Goal: Transaction & Acquisition: Purchase product/service

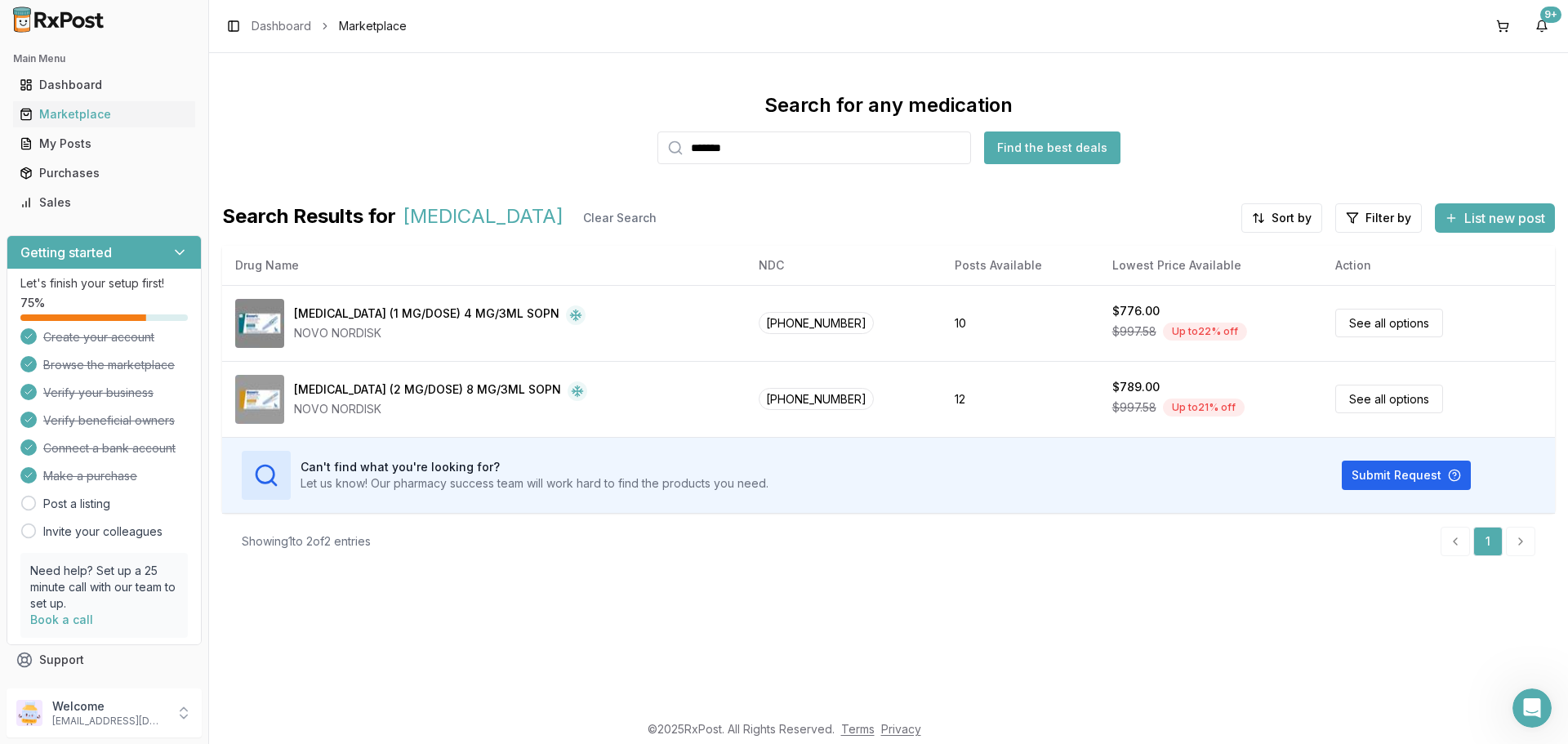
drag, startPoint x: 768, startPoint y: 156, endPoint x: 545, endPoint y: 83, distance: 234.6
click at [645, 151] on div "Search for any medication ******* Find the best deals" at bounding box center [888, 128] width 1332 height 72
type input "*"
type input "******"
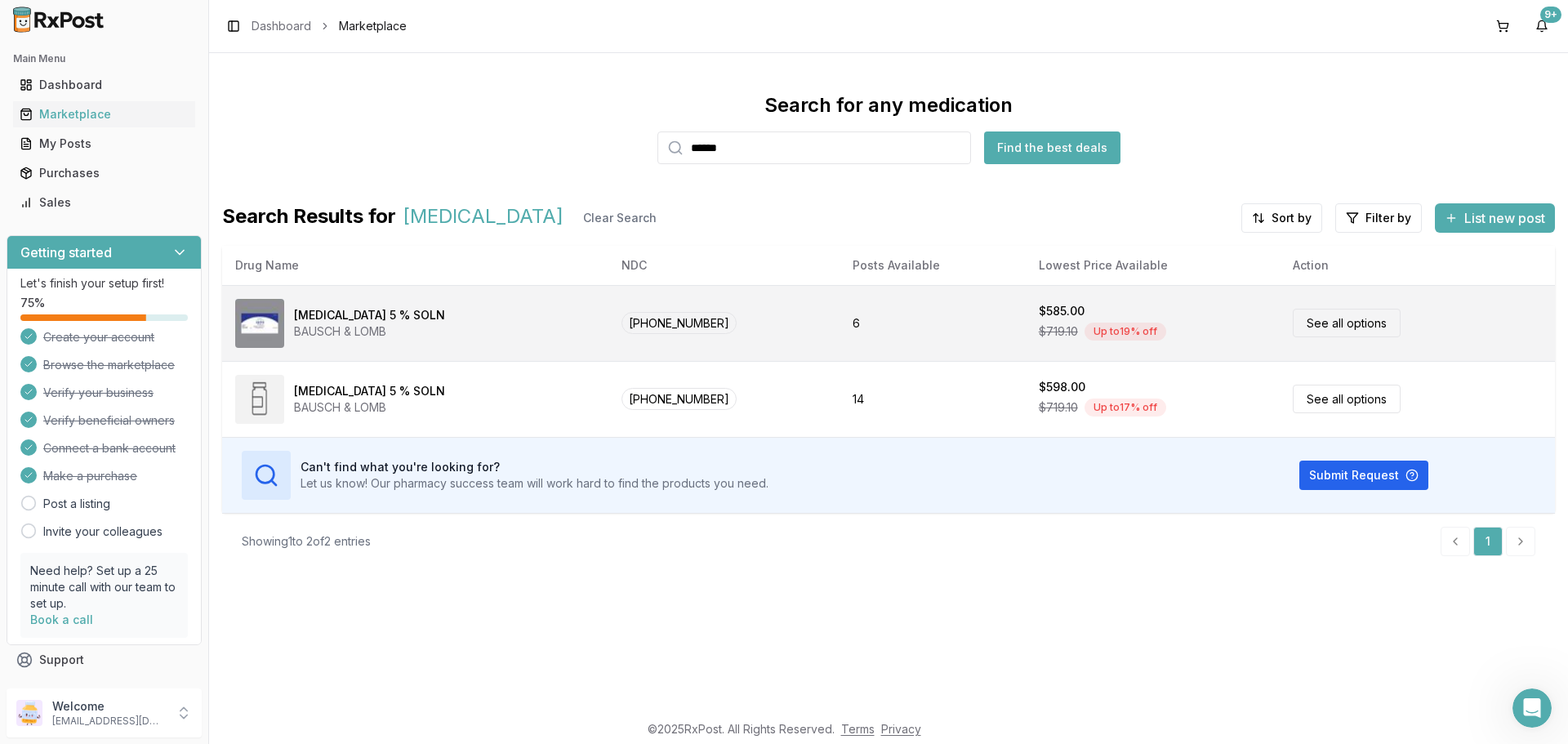
click at [1320, 324] on link "See all options" at bounding box center [1346, 323] width 108 height 29
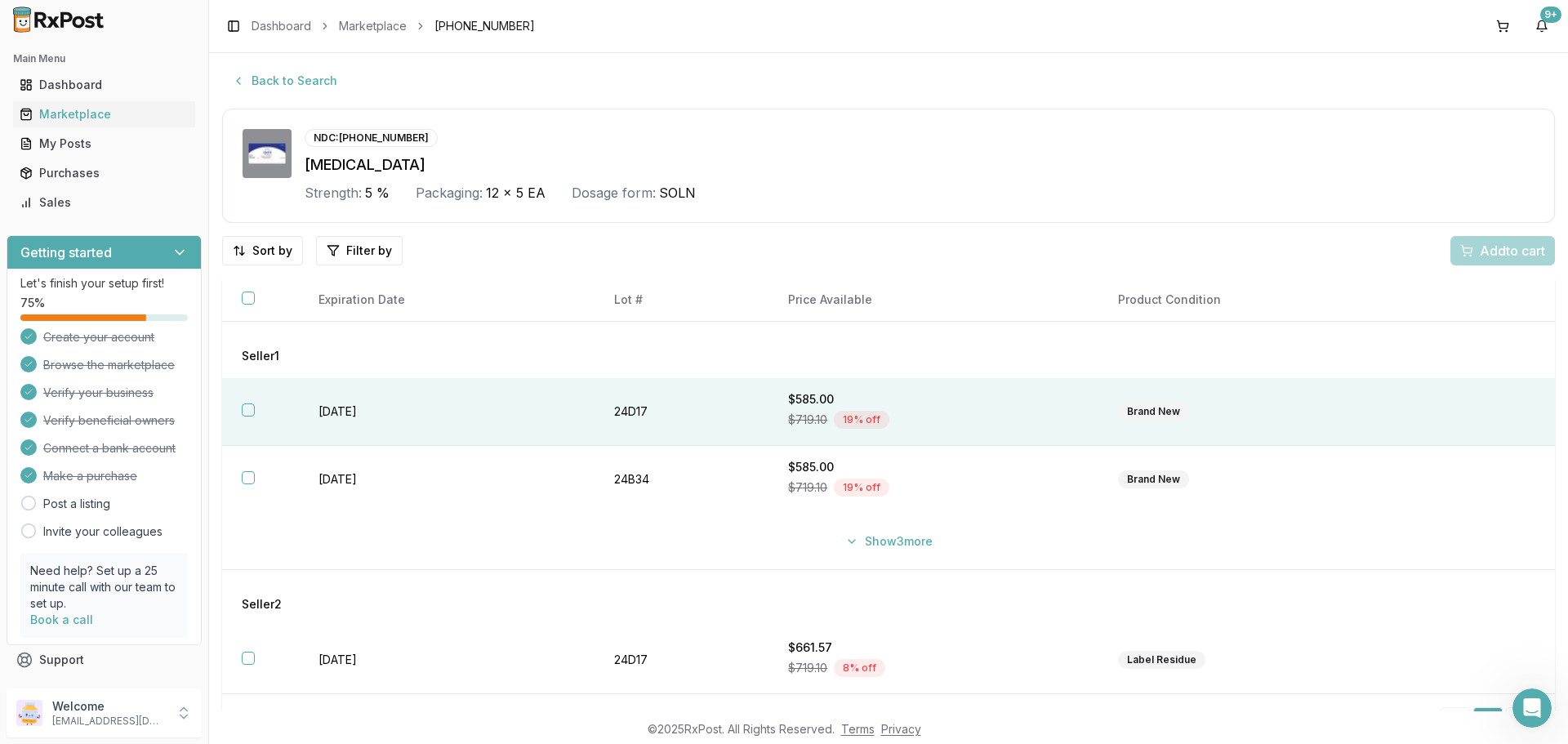
click at [253, 410] on button "button" at bounding box center [248, 410] width 13 height 13
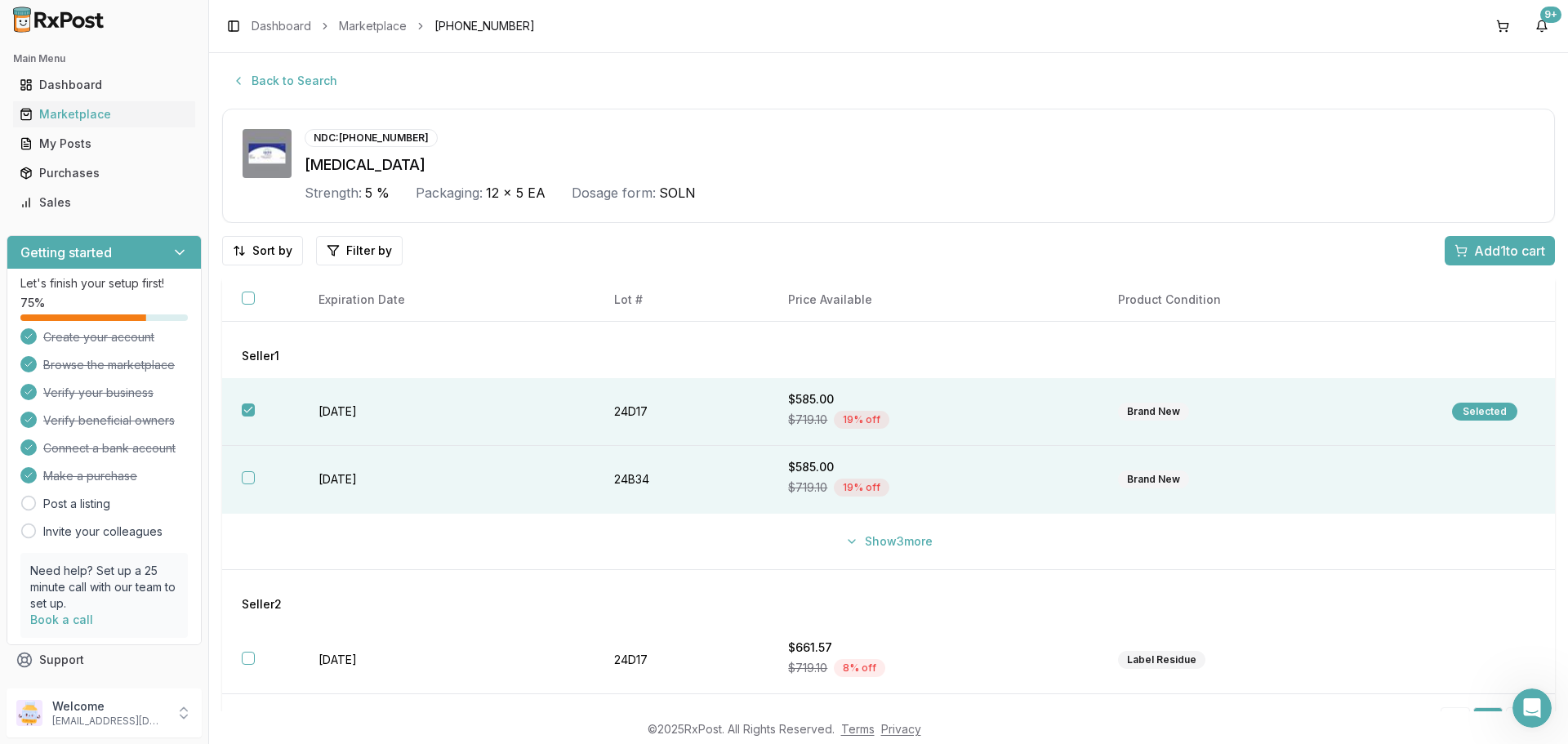
click at [248, 469] on th at bounding box center [261, 479] width 76 height 68
click at [1518, 255] on span "Add 2 to cart" at bounding box center [1508, 250] width 74 height 20
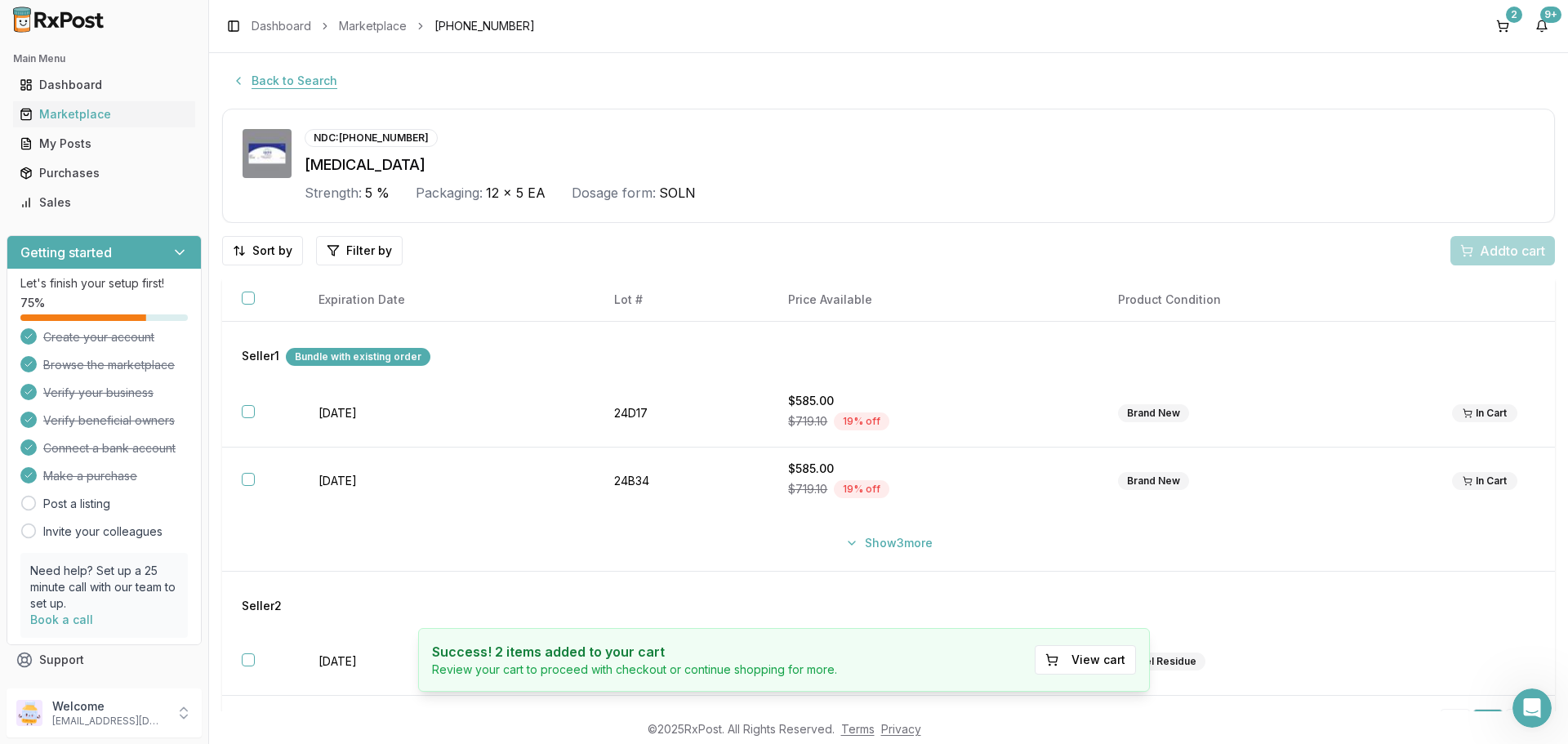
click at [245, 81] on button "Back to Search" at bounding box center [285, 80] width 125 height 30
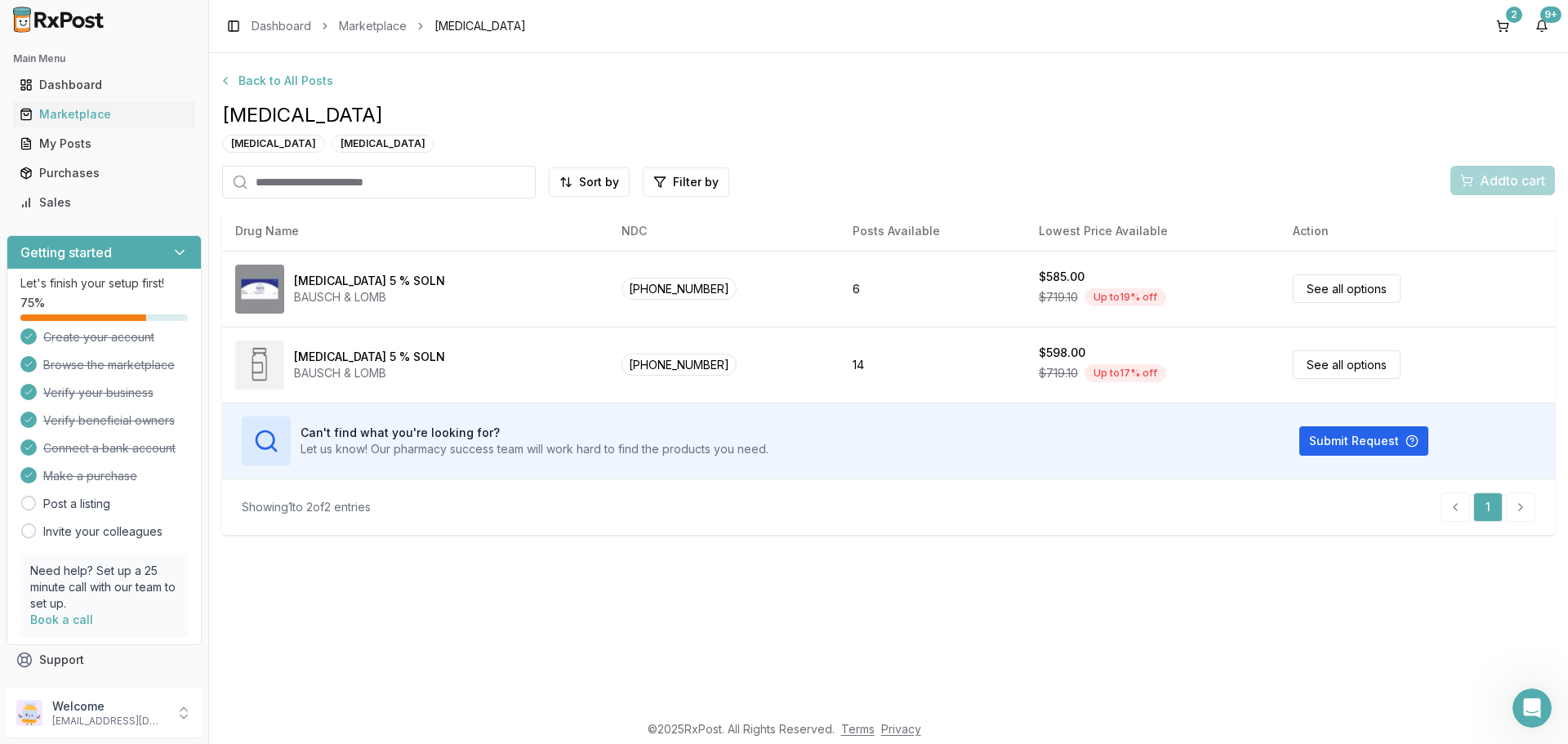
click at [367, 179] on input "search" at bounding box center [379, 182] width 313 height 32
type input "********"
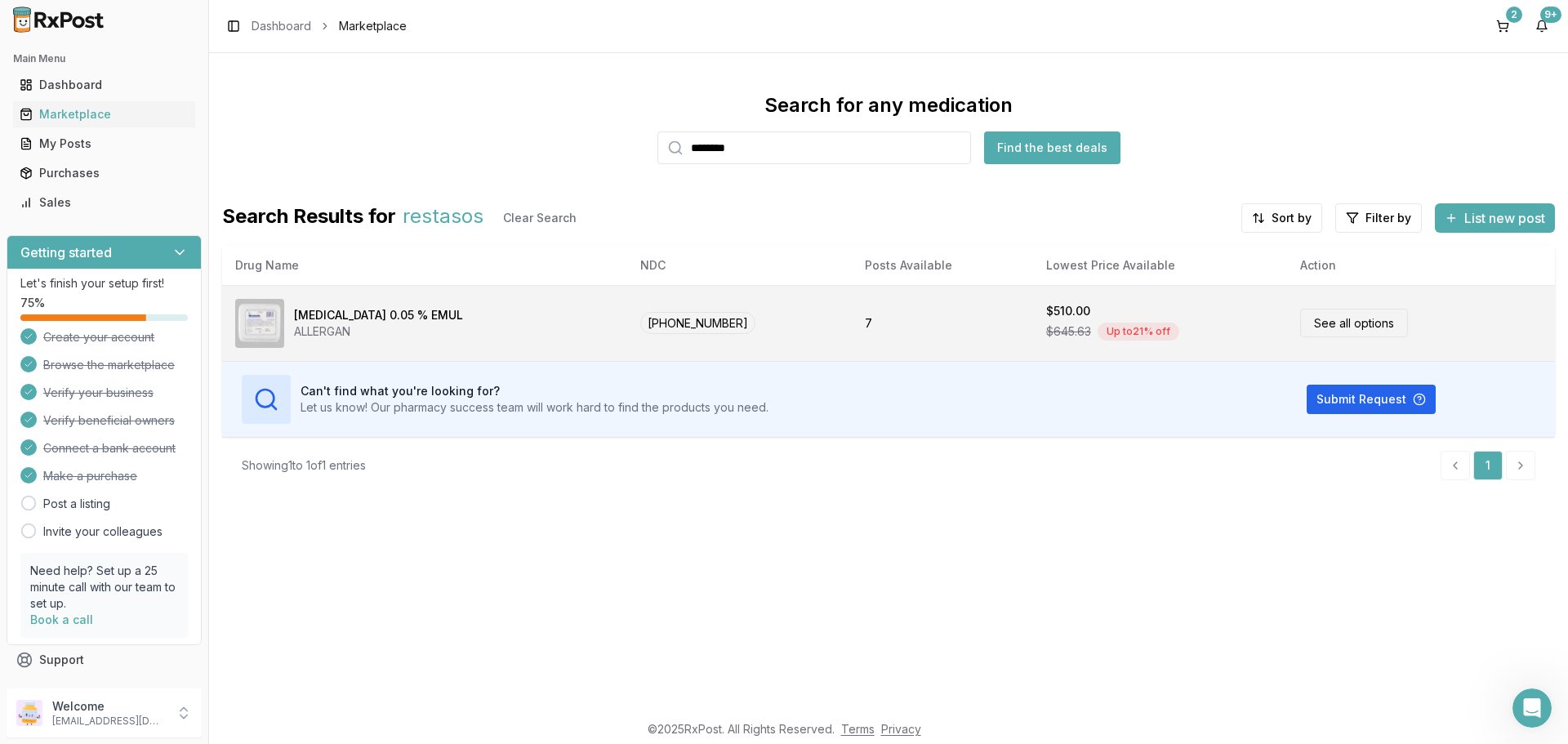
click at [1306, 326] on link "See all options" at bounding box center [1353, 323] width 108 height 29
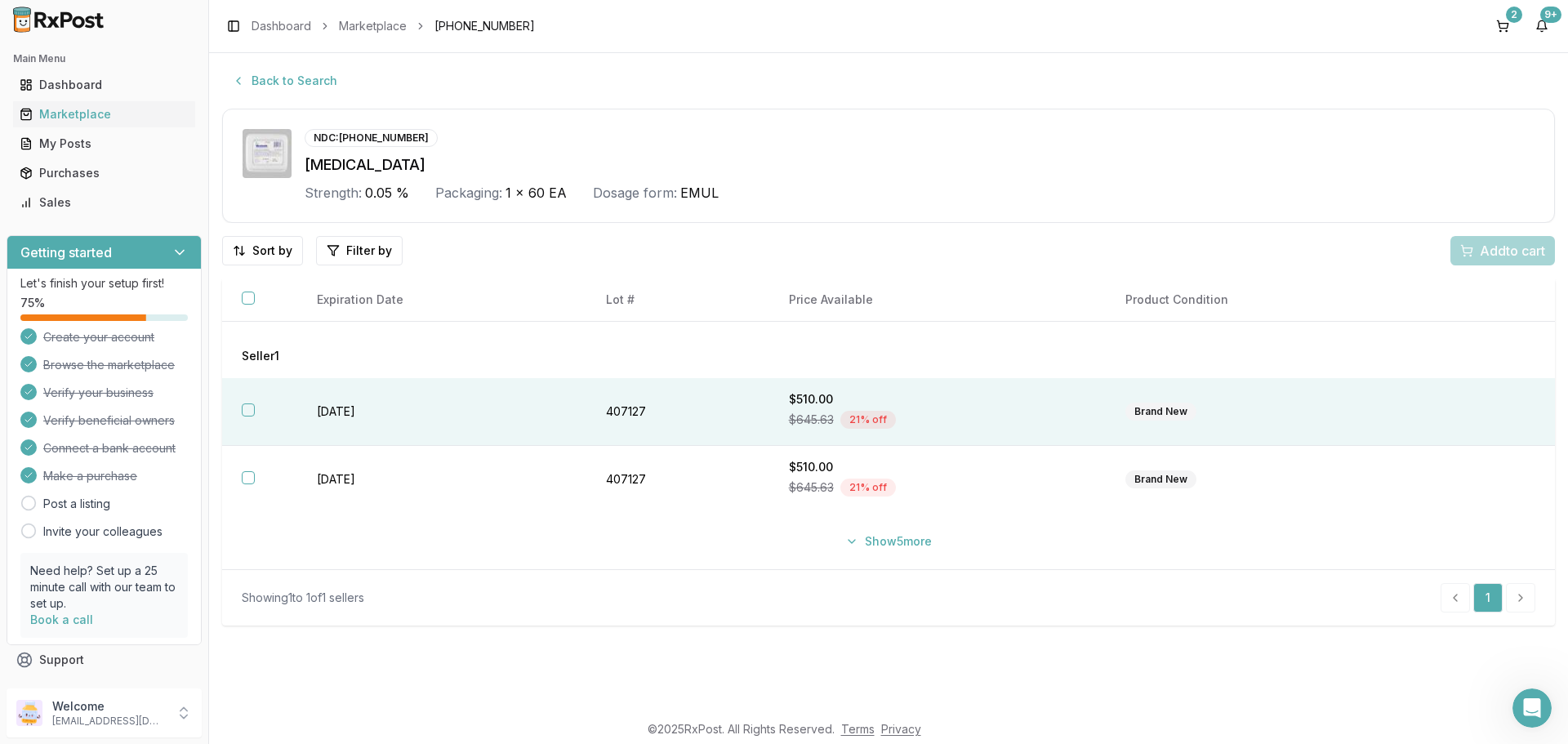
click at [249, 414] on button "button" at bounding box center [248, 410] width 13 height 13
click at [1473, 250] on span "Add 1 to cart" at bounding box center [1509, 250] width 71 height 20
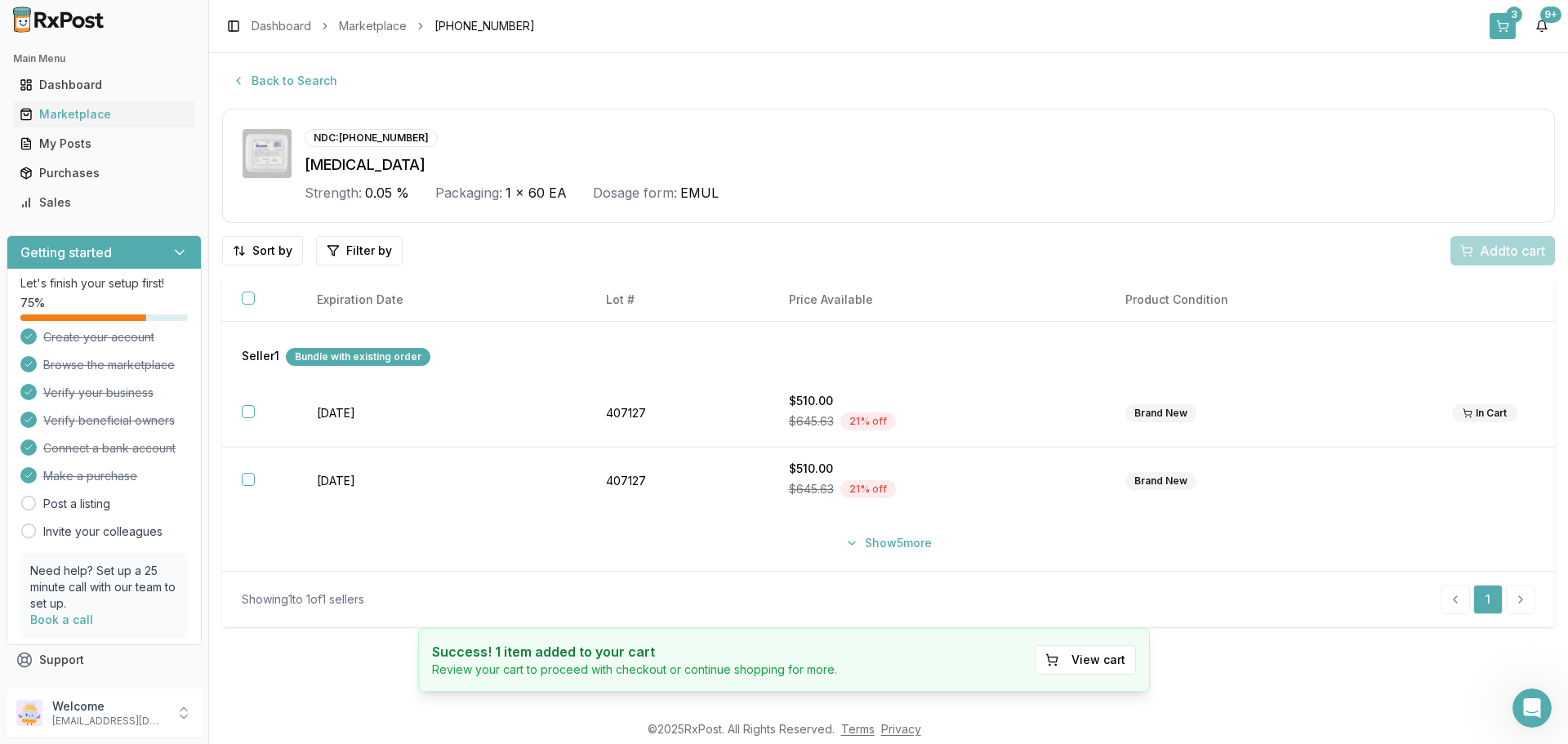
click at [1512, 14] on div "3" at bounding box center [1514, 14] width 16 height 16
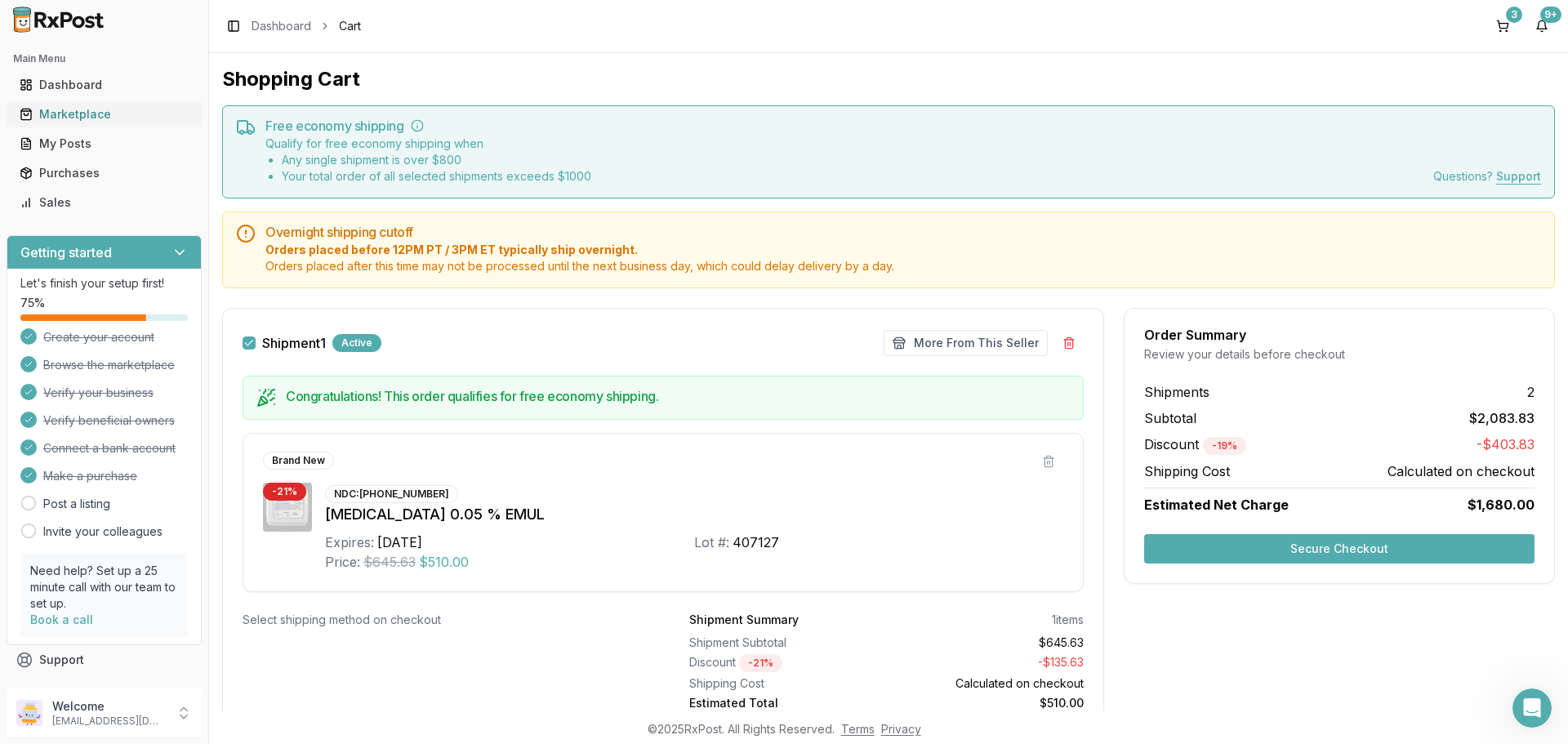
click at [98, 115] on div "Marketplace" at bounding box center [104, 114] width 169 height 16
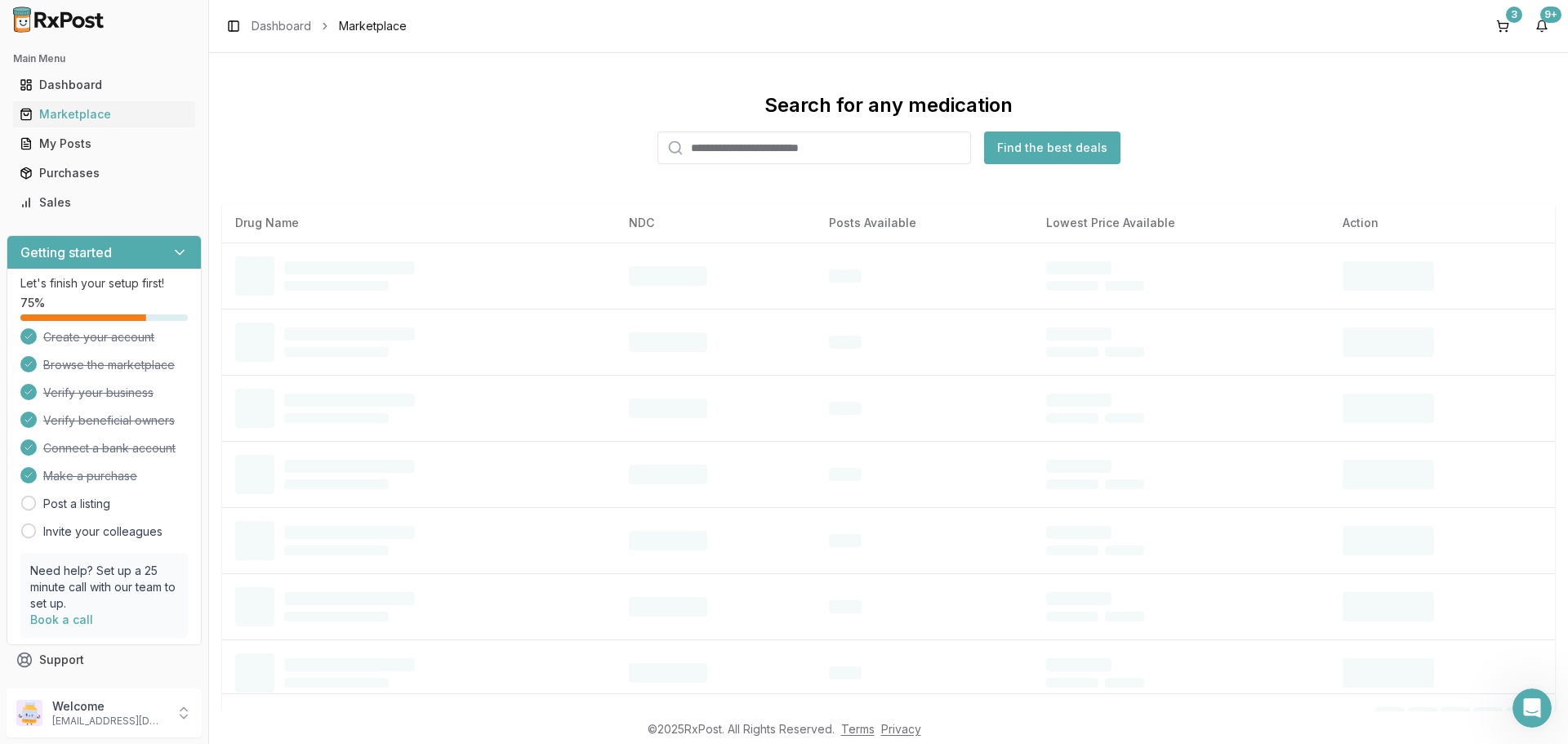
click at [762, 150] on input "search" at bounding box center [814, 148] width 313 height 32
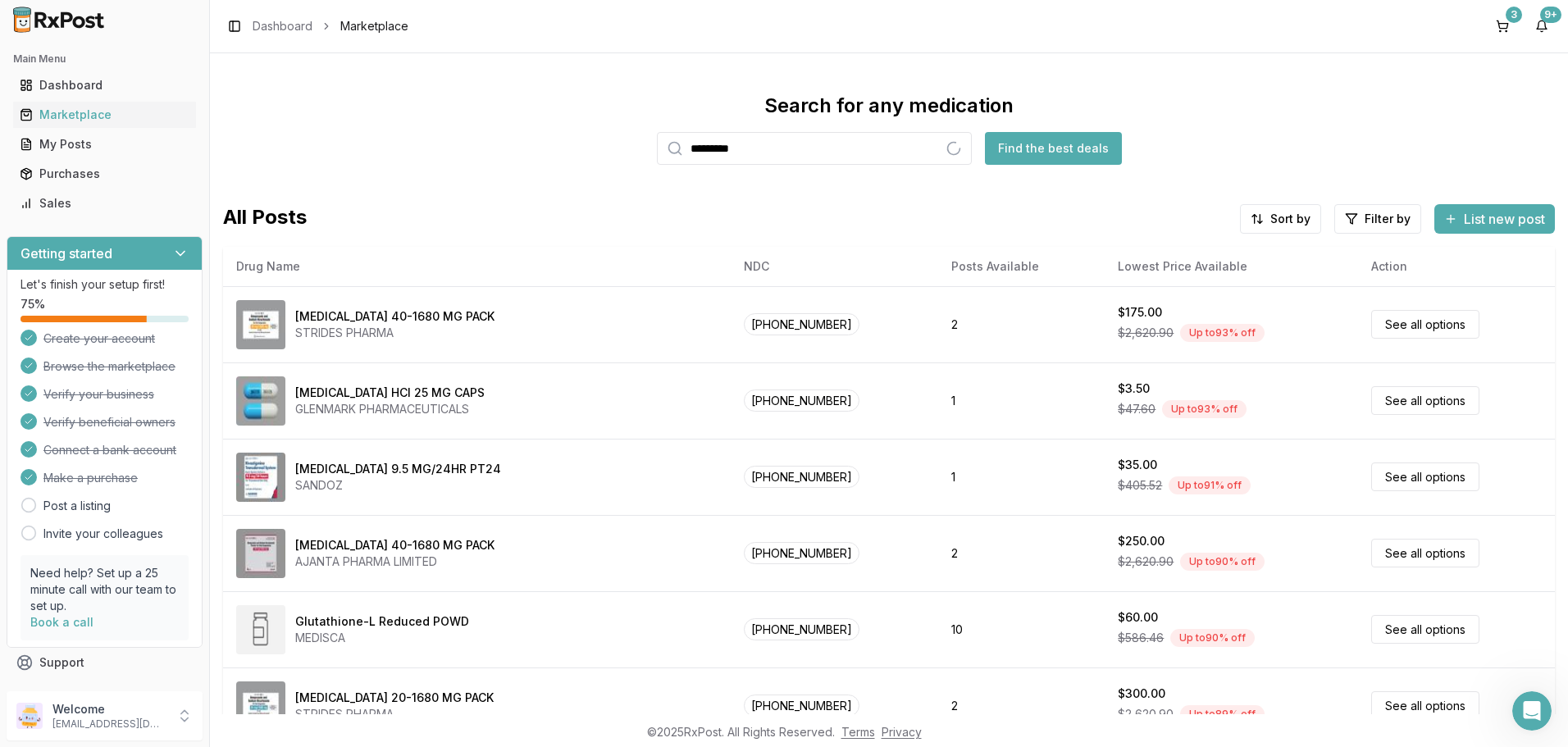
type input "*********"
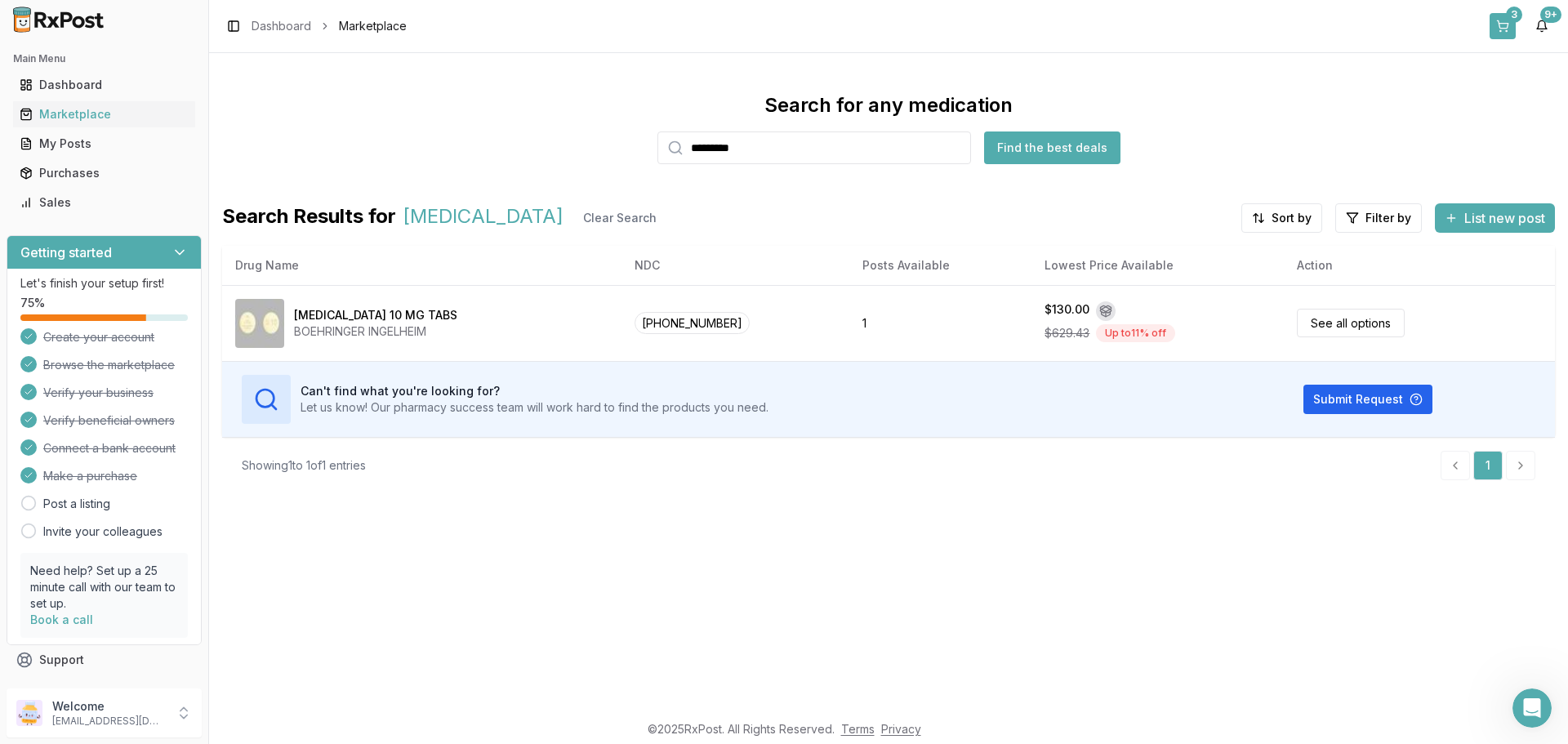
click at [1515, 14] on div "3" at bounding box center [1514, 14] width 16 height 16
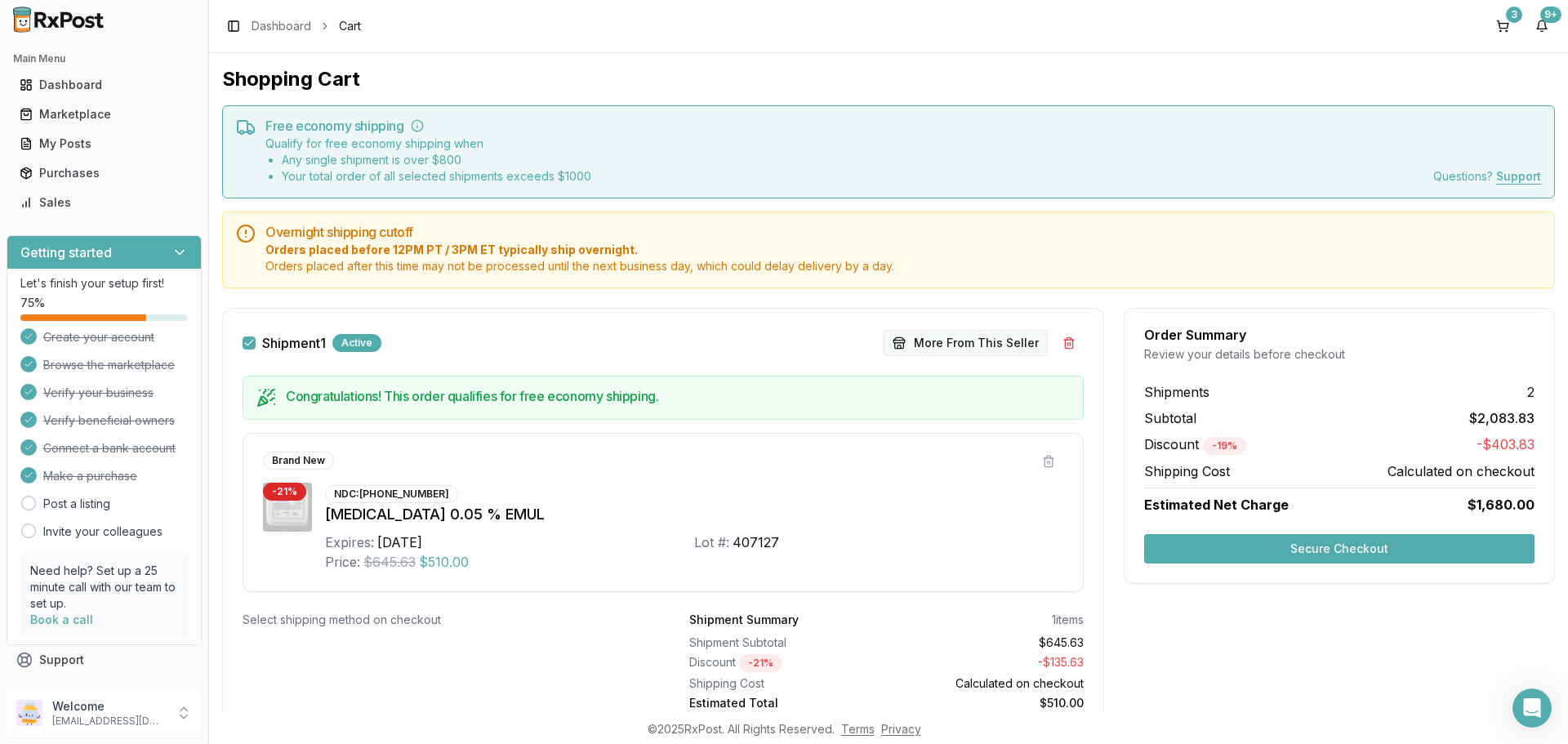
click at [971, 347] on button "More From This Seller" at bounding box center [965, 342] width 164 height 26
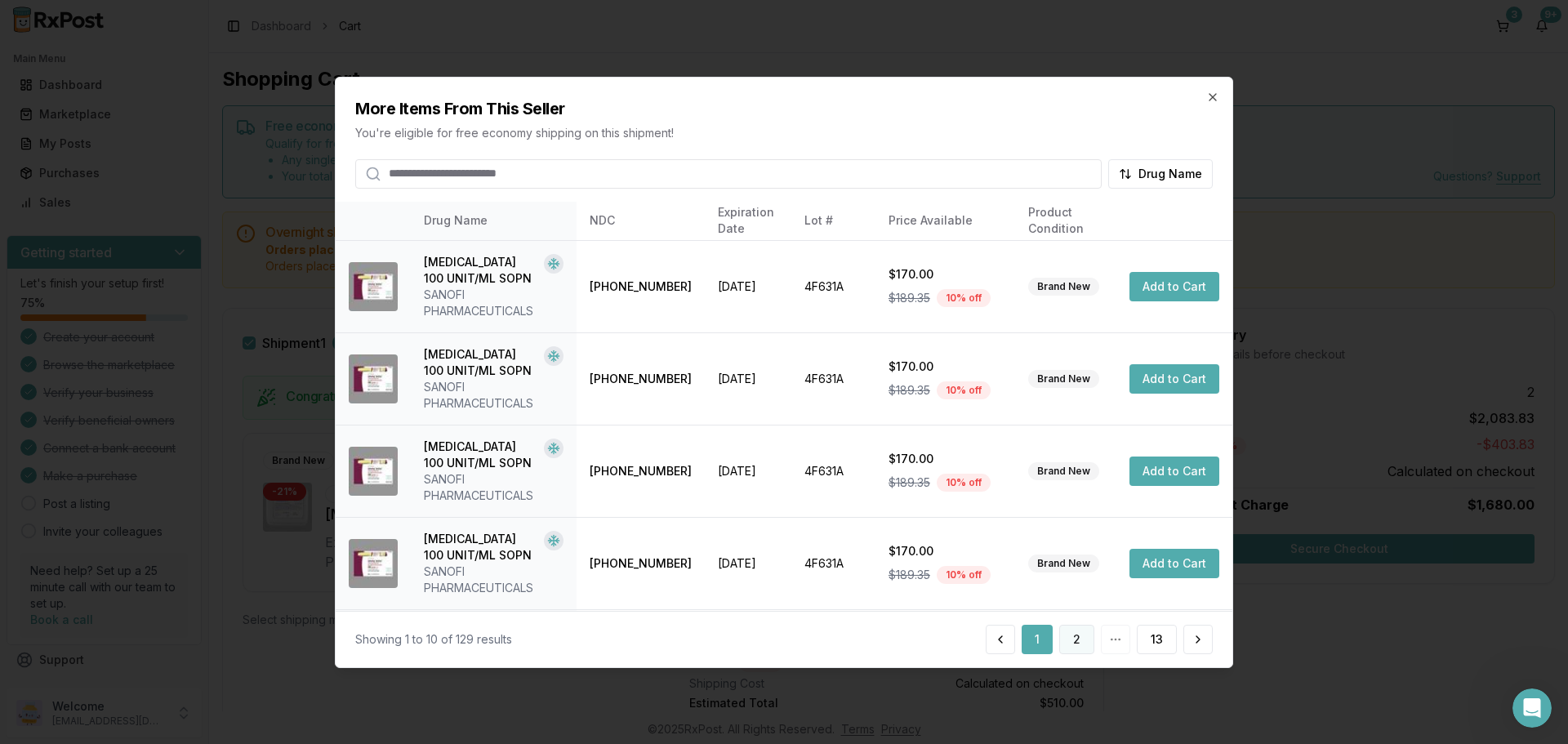
click at [1074, 648] on button "2" at bounding box center [1076, 639] width 35 height 30
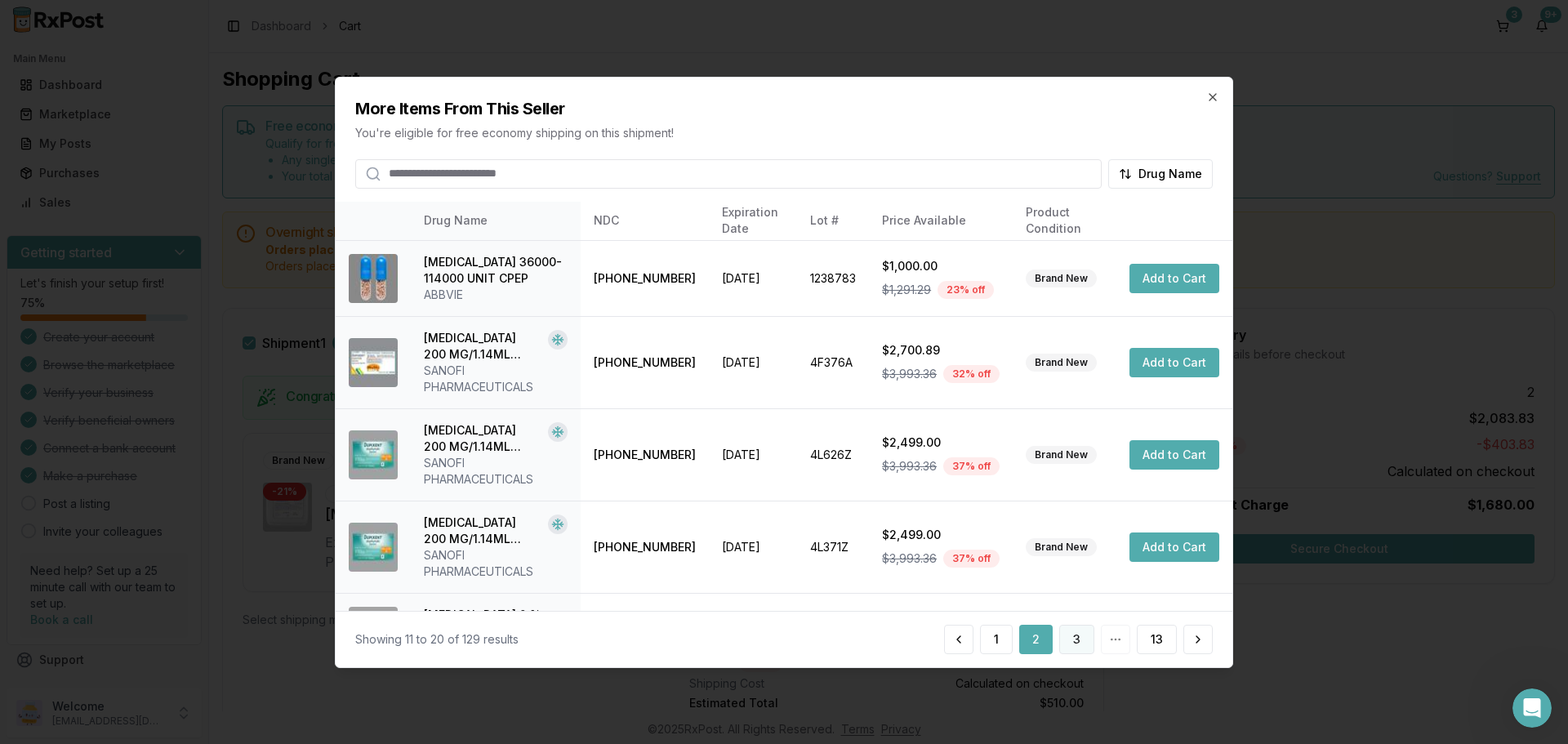
click at [1074, 639] on button "3" at bounding box center [1076, 639] width 35 height 30
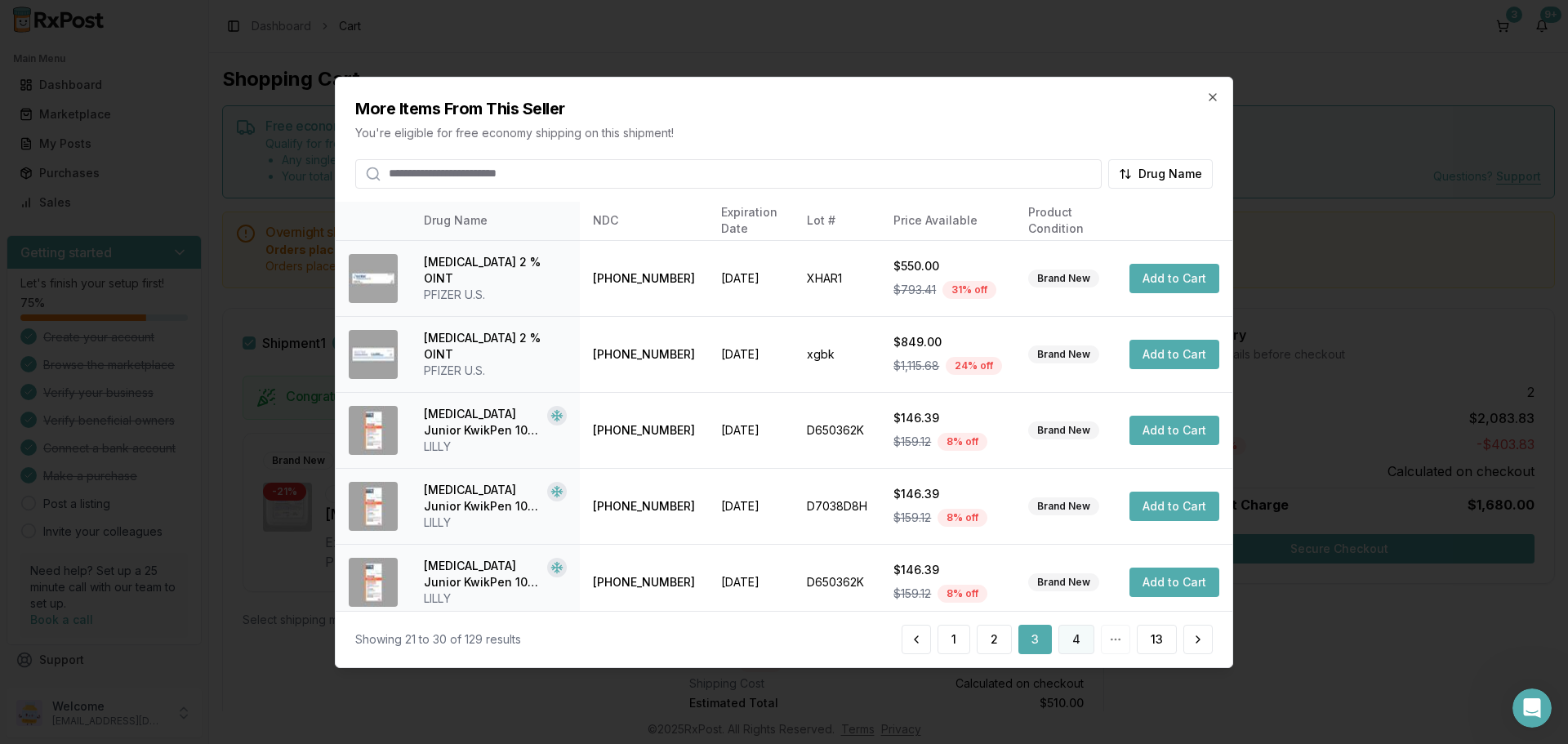
click at [1079, 639] on button "4" at bounding box center [1076, 639] width 36 height 30
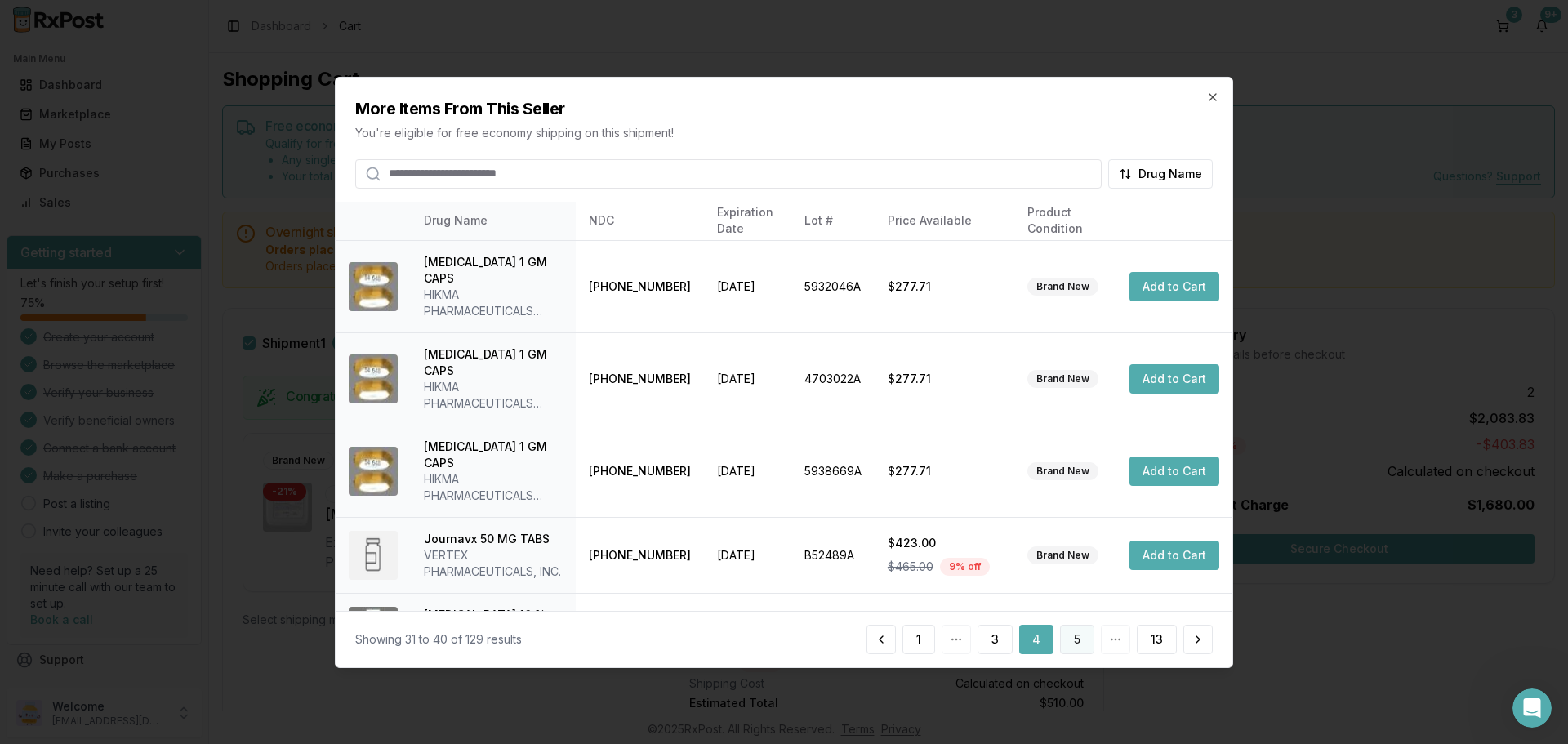
click at [1072, 640] on button "5" at bounding box center [1077, 639] width 34 height 30
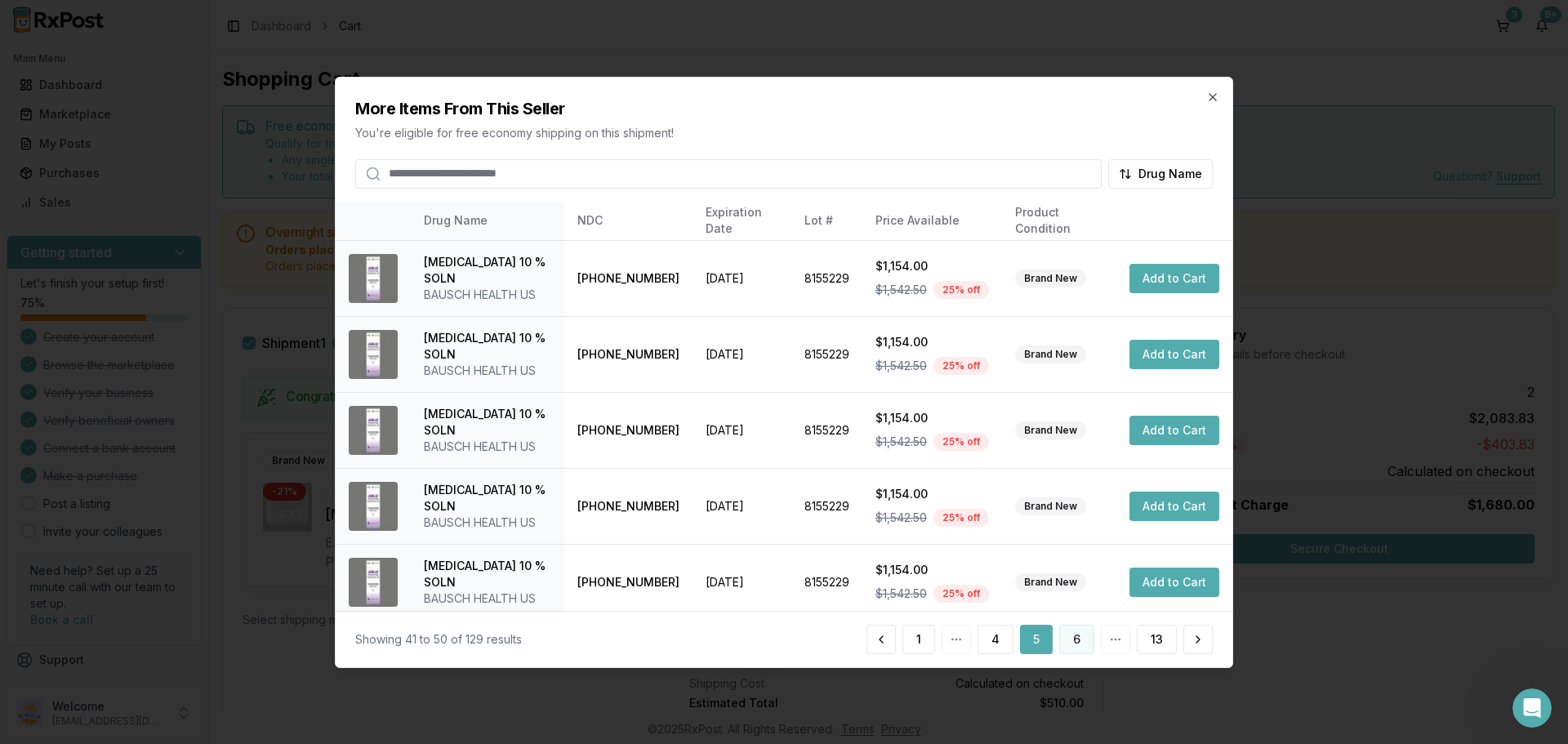
click at [1084, 648] on button "6" at bounding box center [1076, 639] width 35 height 30
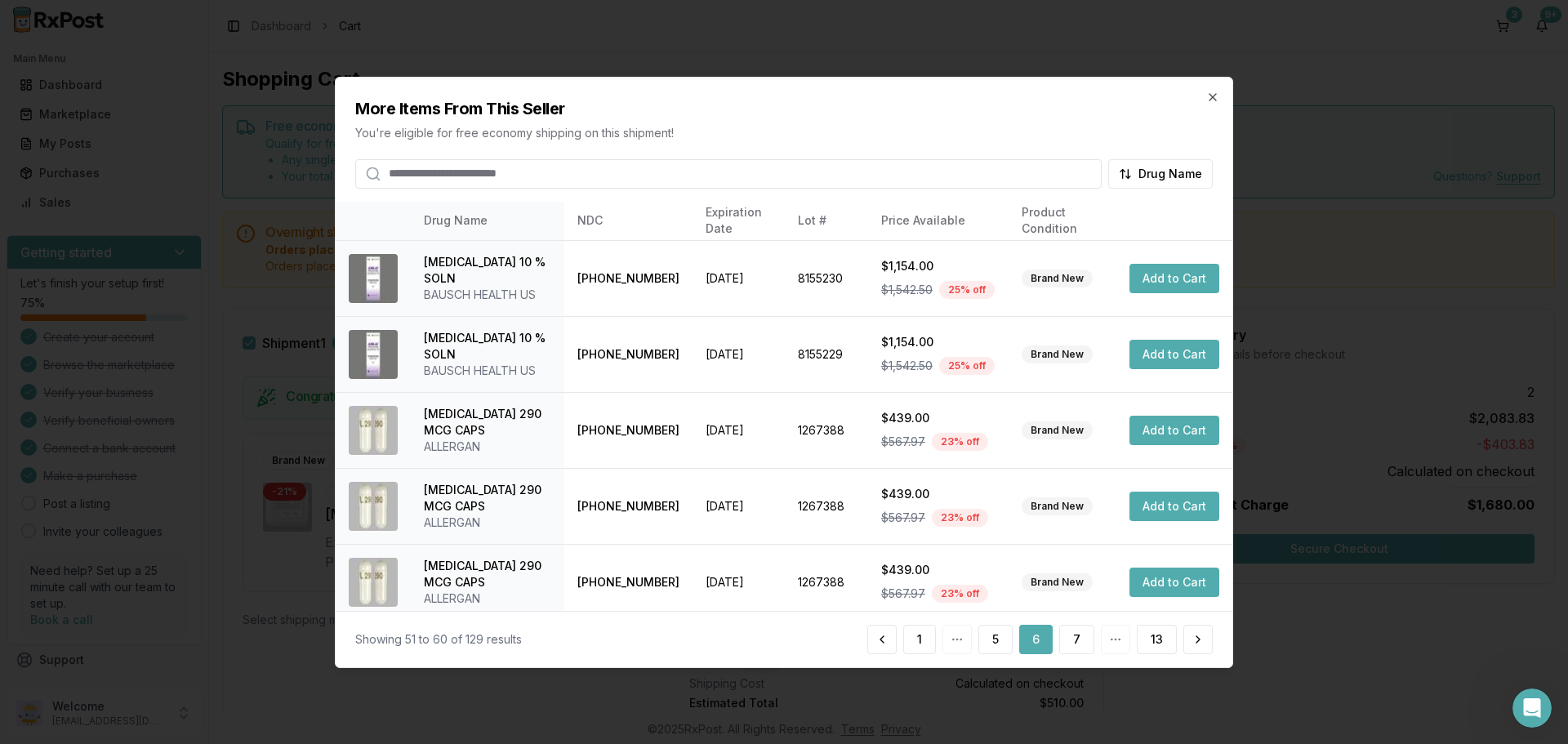
click at [636, 179] on input "search" at bounding box center [728, 173] width 746 height 30
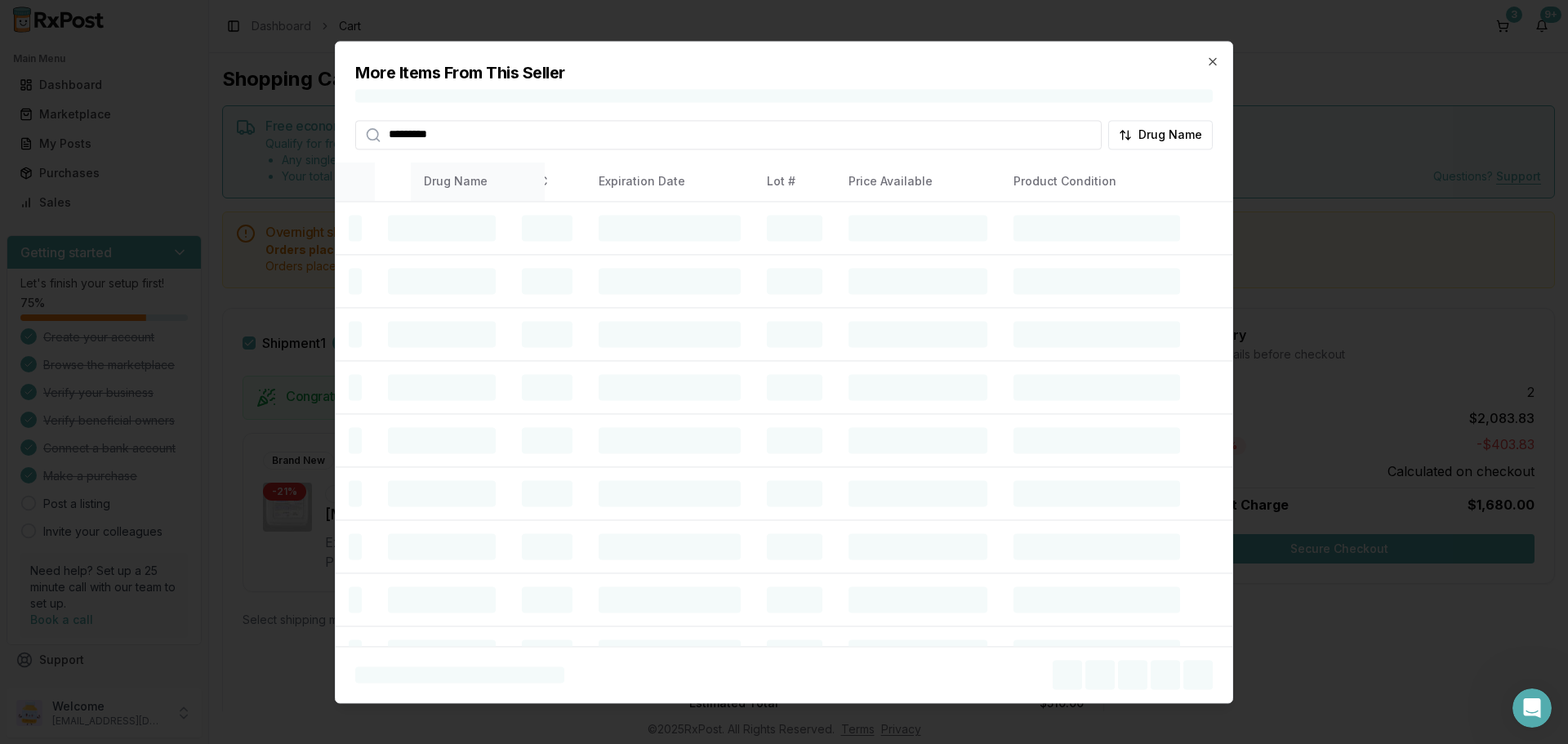
type input "*********"
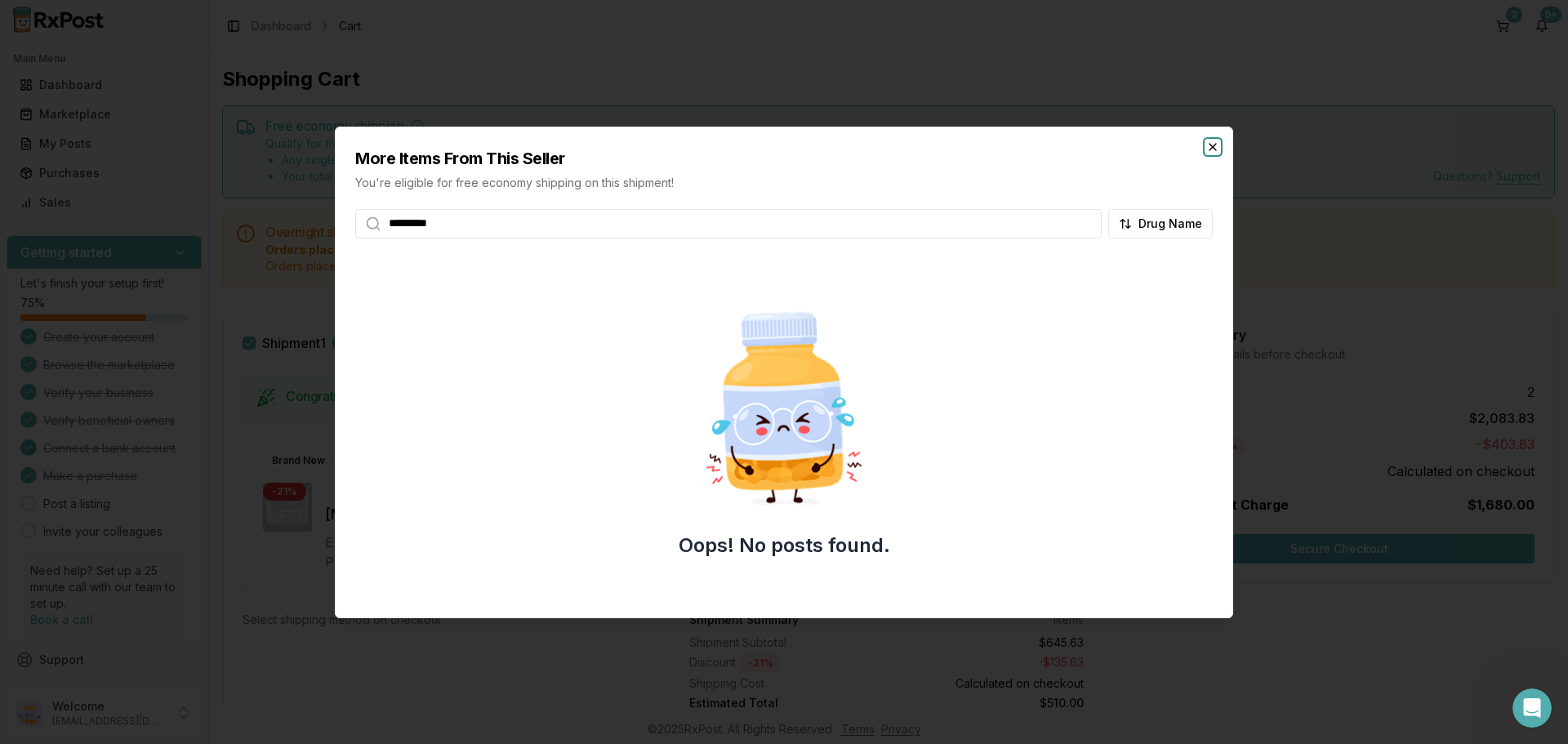
click at [1209, 146] on icon "button" at bounding box center [1213, 147] width 13 height 13
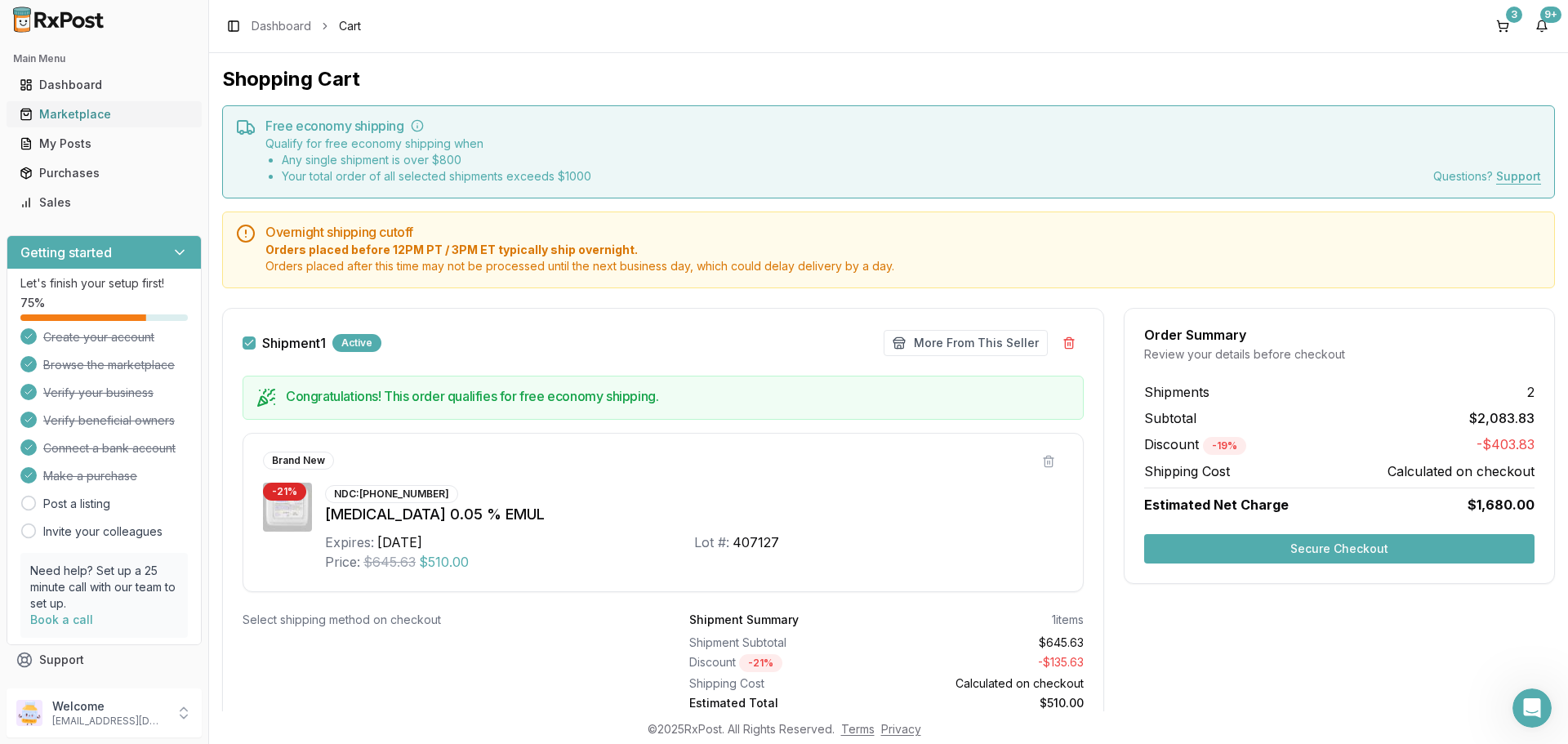
click at [87, 121] on div "Marketplace" at bounding box center [104, 114] width 169 height 16
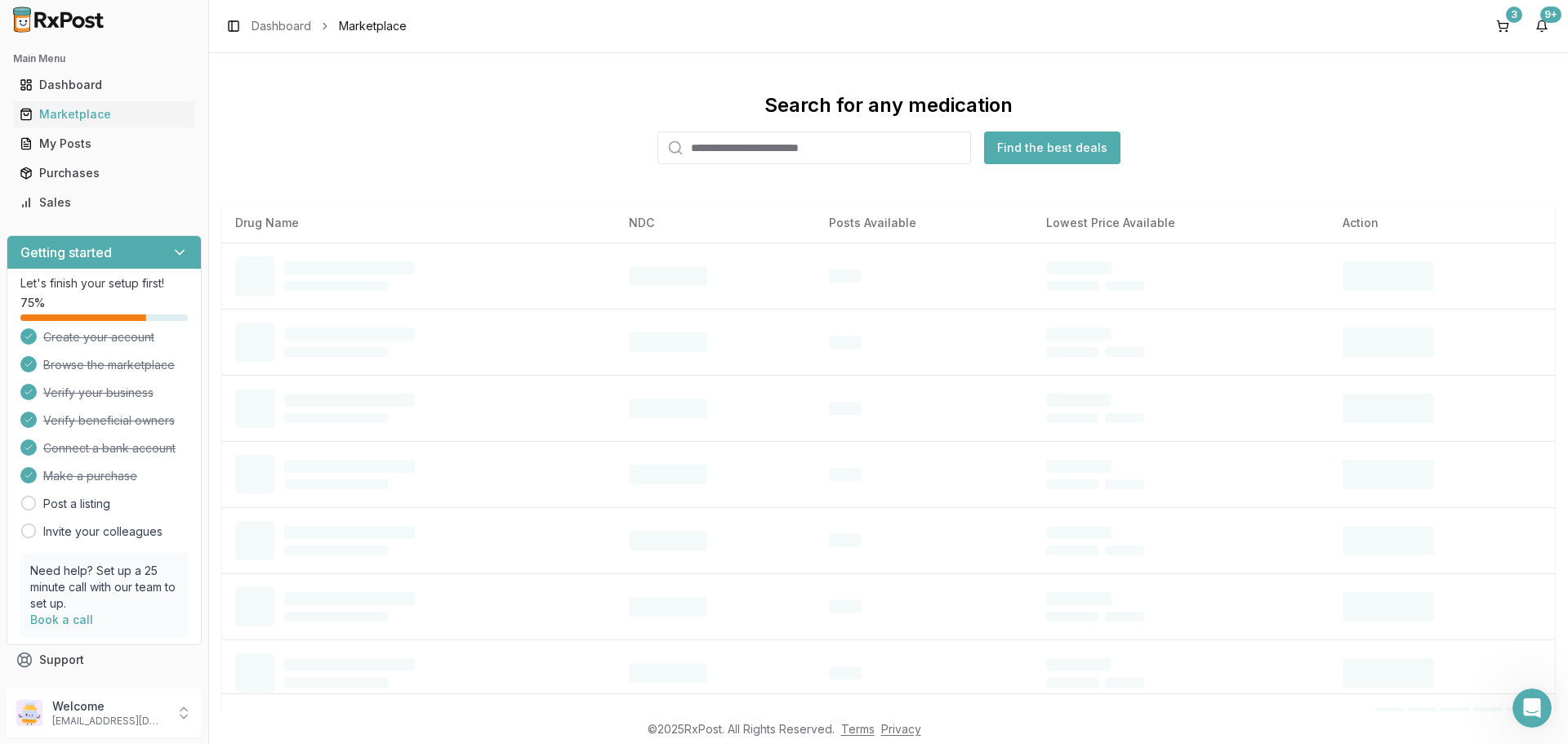
click at [707, 143] on input "search" at bounding box center [814, 148] width 313 height 32
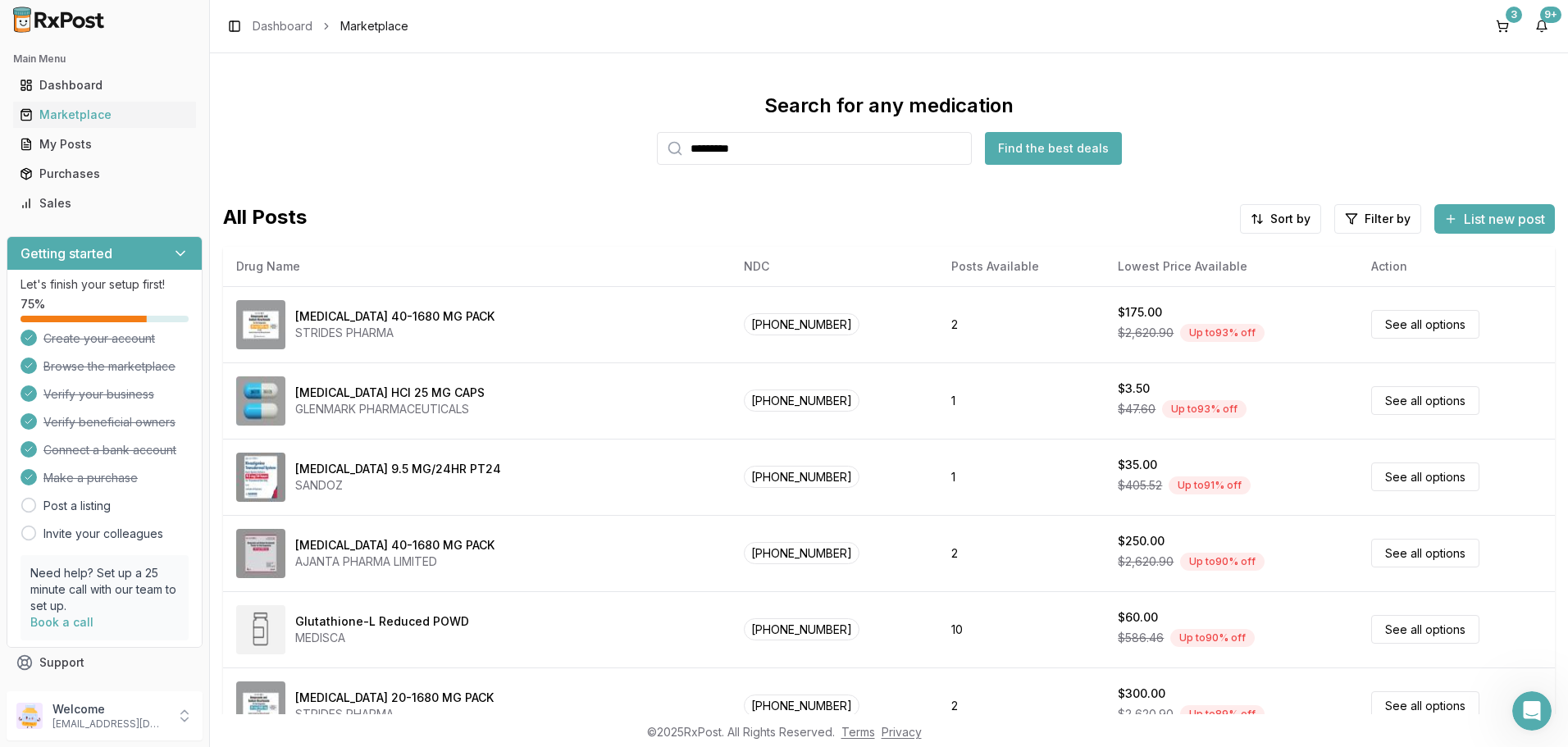
type input "*********"
